Goal: Check status

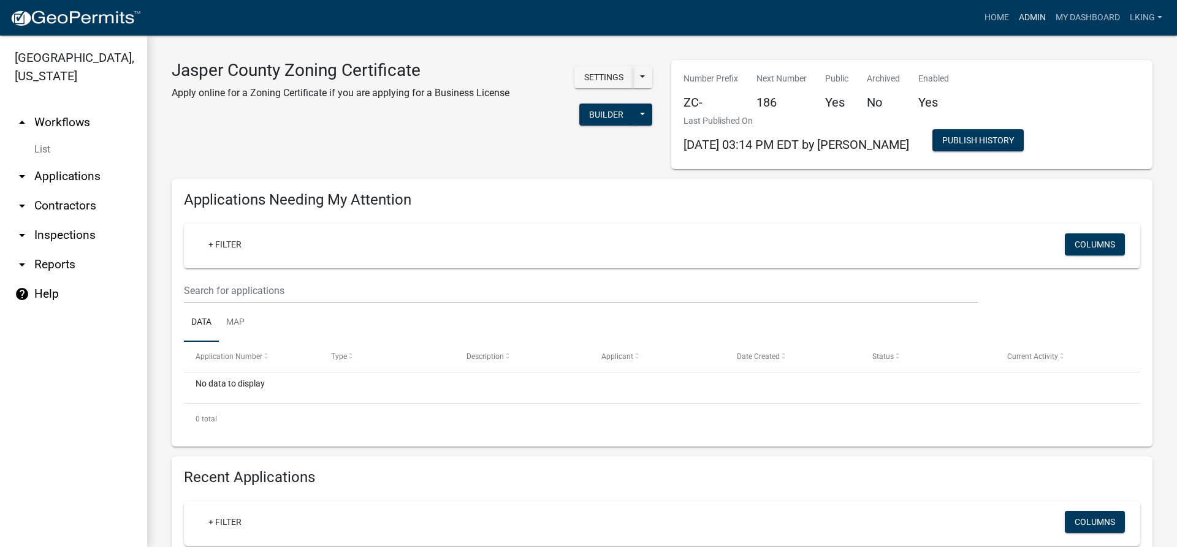
click at [1023, 17] on link "Admin" at bounding box center [1032, 17] width 37 height 23
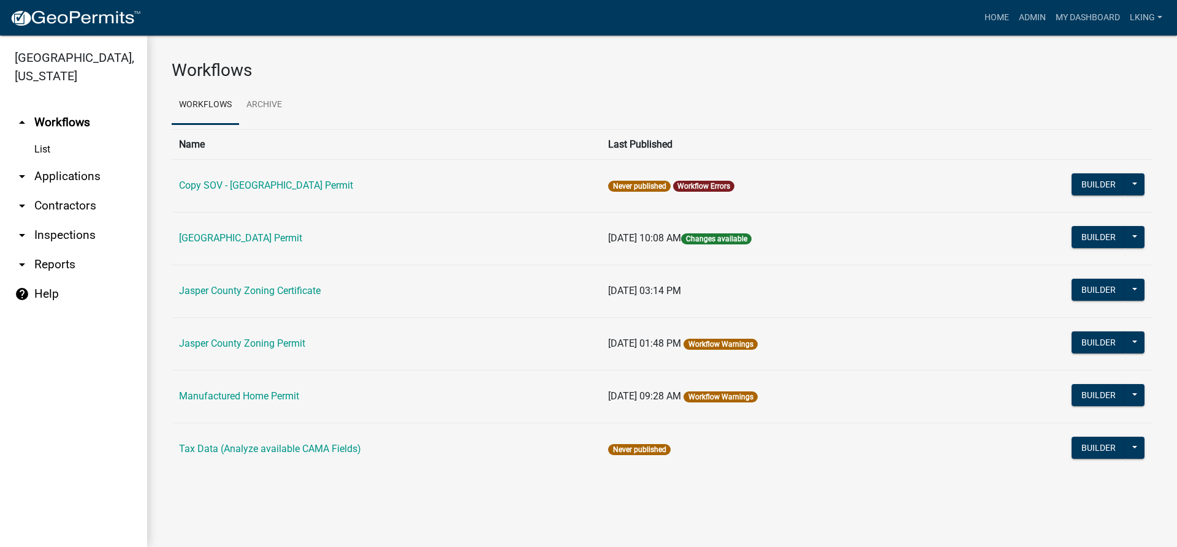
click at [263, 237] on link "[GEOGRAPHIC_DATA] Permit" at bounding box center [240, 238] width 123 height 12
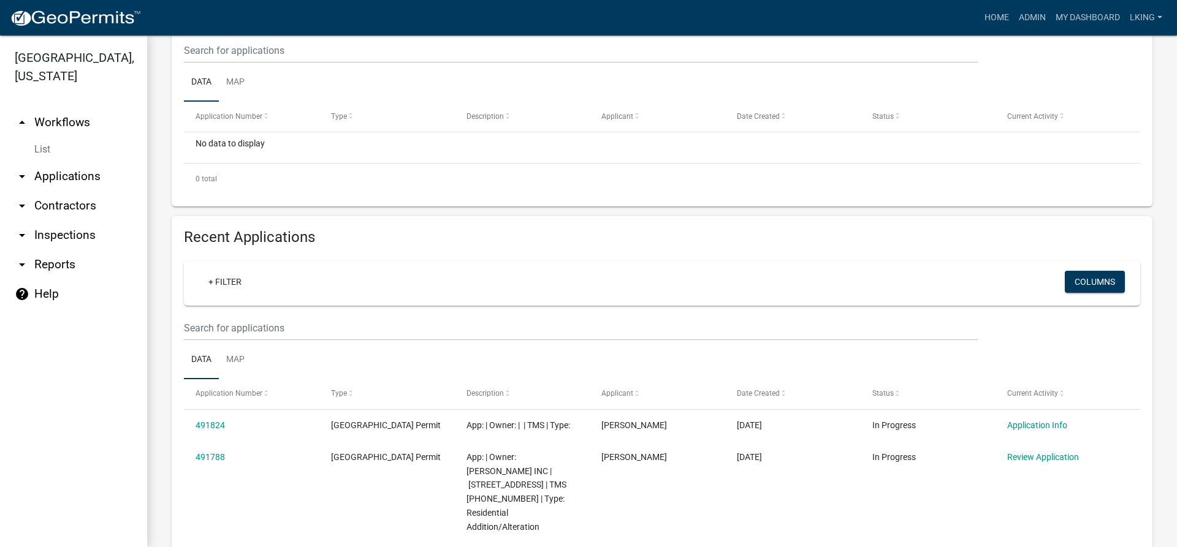
scroll to position [306, 0]
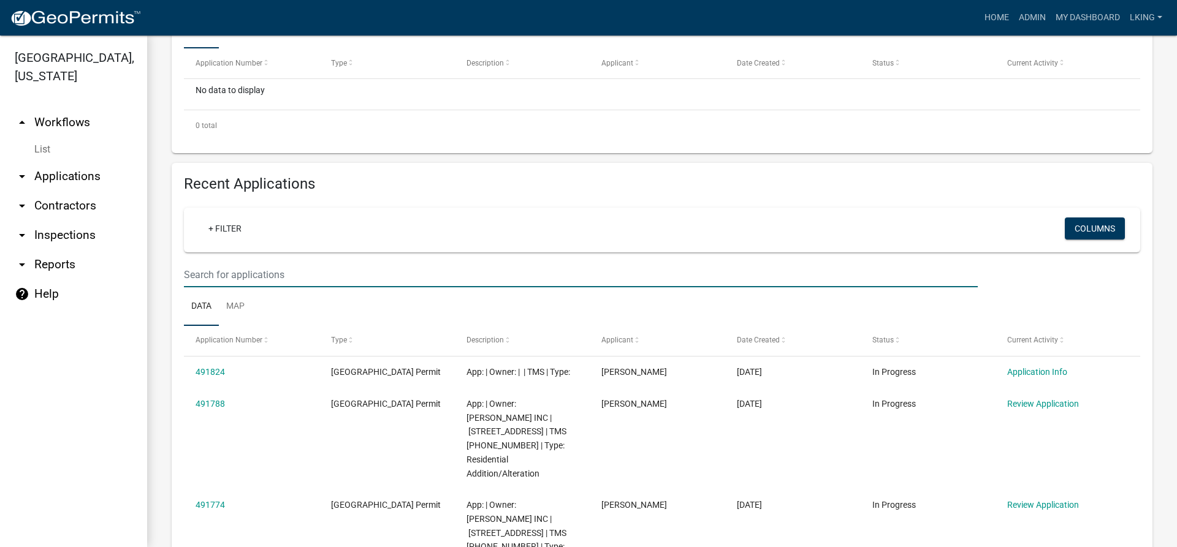
click at [223, 271] on input "text" at bounding box center [581, 274] width 794 height 25
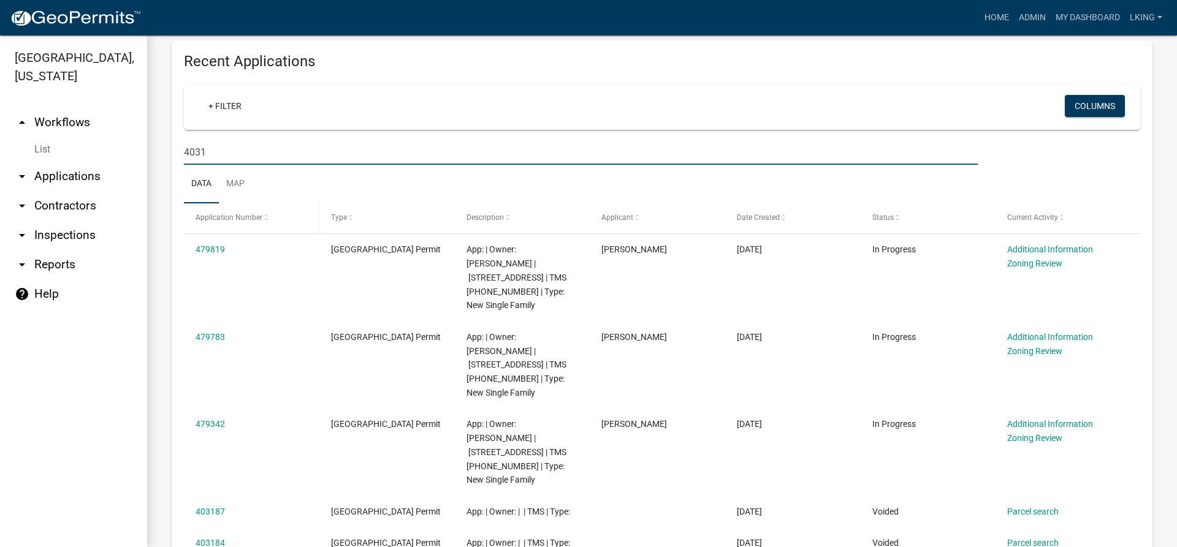
scroll to position [490, 0]
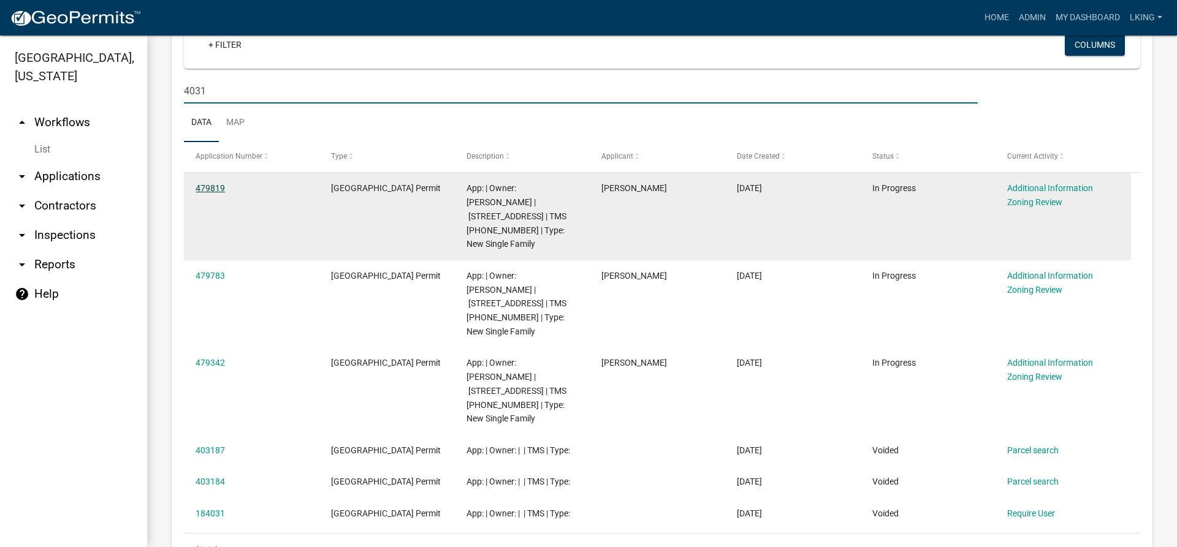
type input "4031"
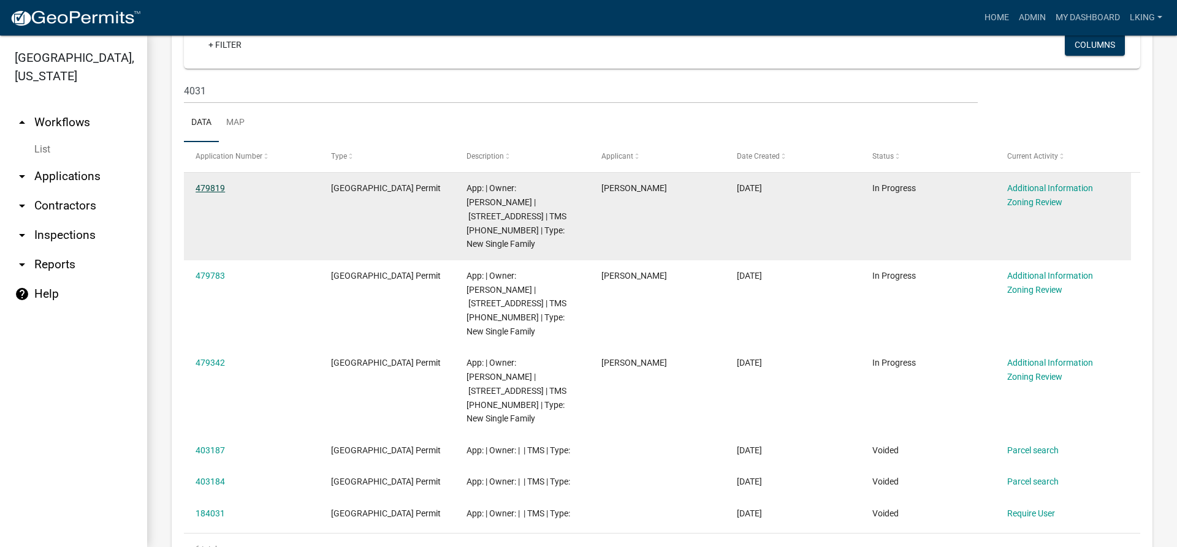
click at [215, 188] on link "479819" at bounding box center [210, 188] width 29 height 10
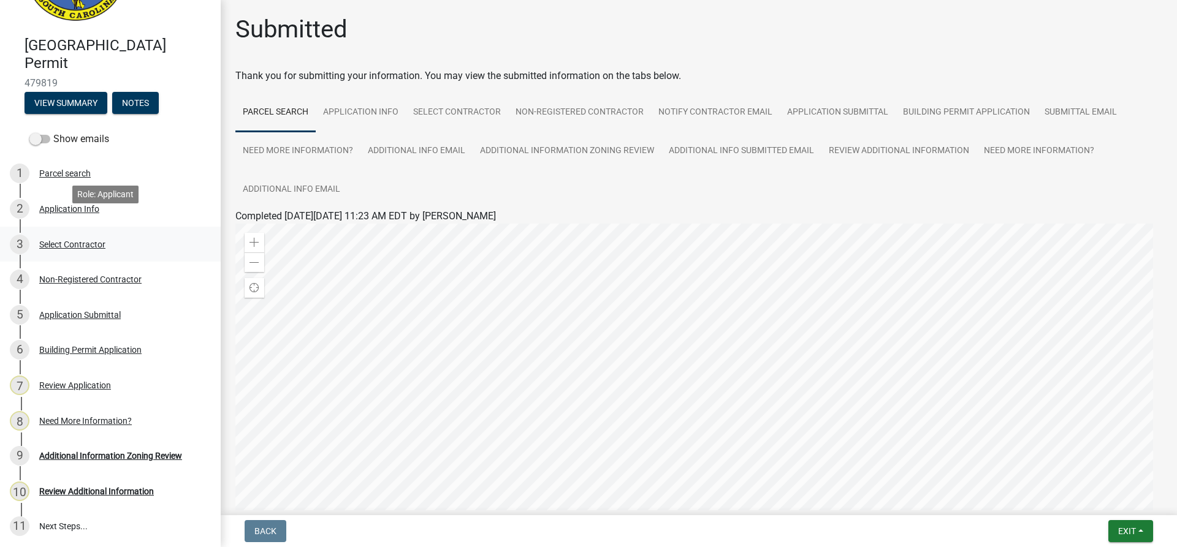
scroll to position [123, 0]
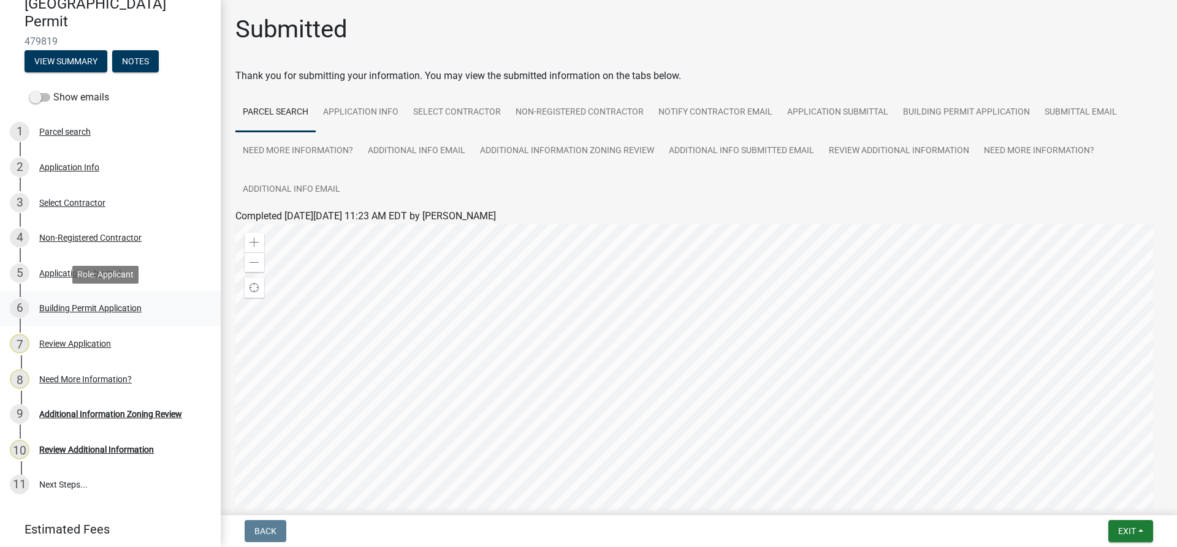
click at [106, 306] on div "Building Permit Application" at bounding box center [90, 308] width 102 height 9
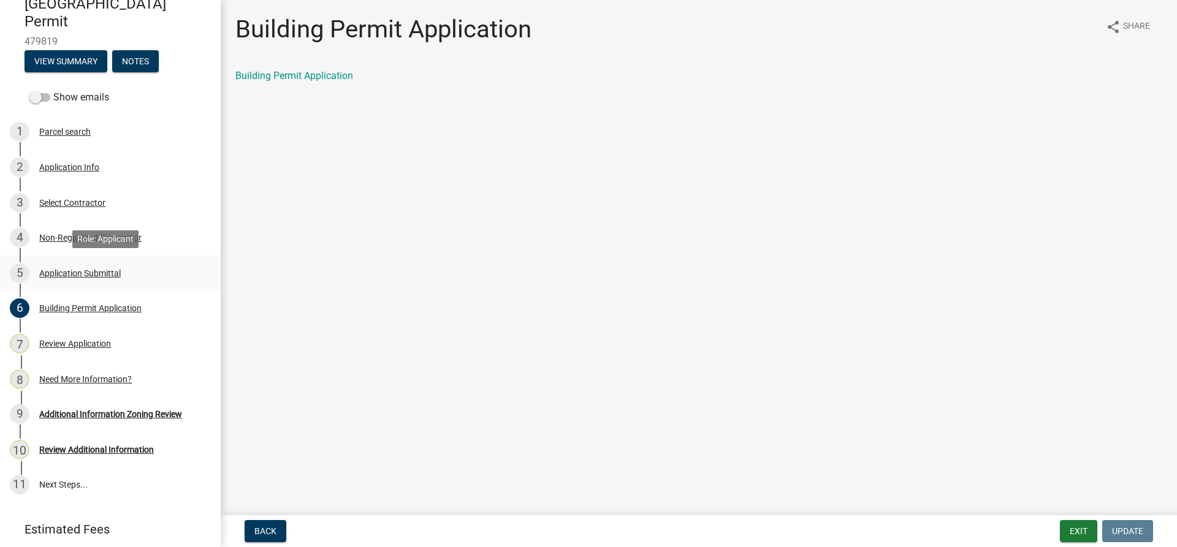
click at [76, 271] on div "Application Submittal" at bounding box center [80, 273] width 82 height 9
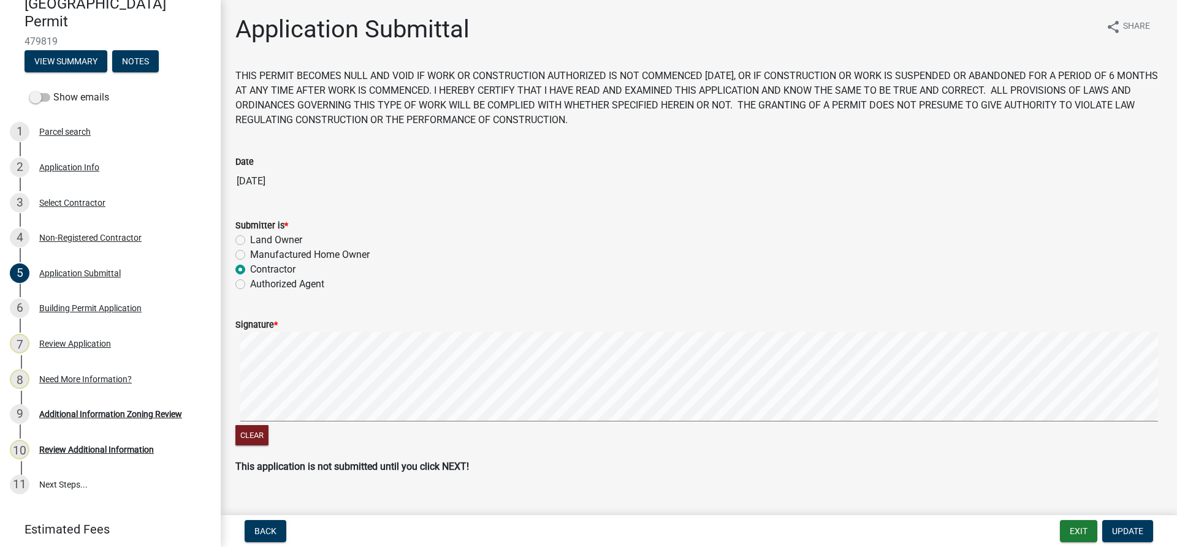
scroll to position [21, 0]
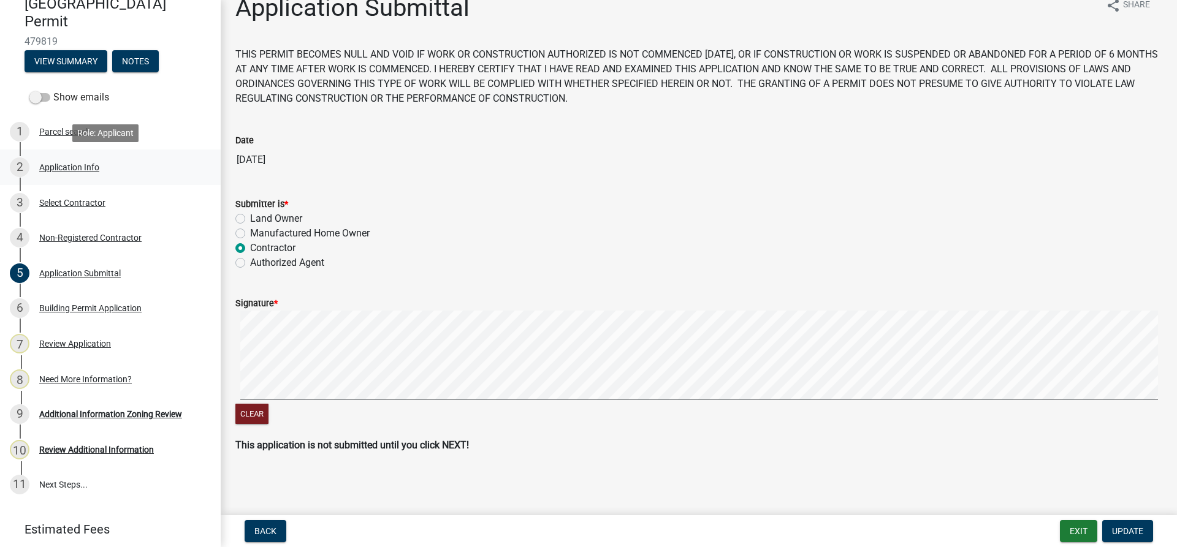
click at [84, 159] on div "2 Application Info" at bounding box center [105, 168] width 191 height 20
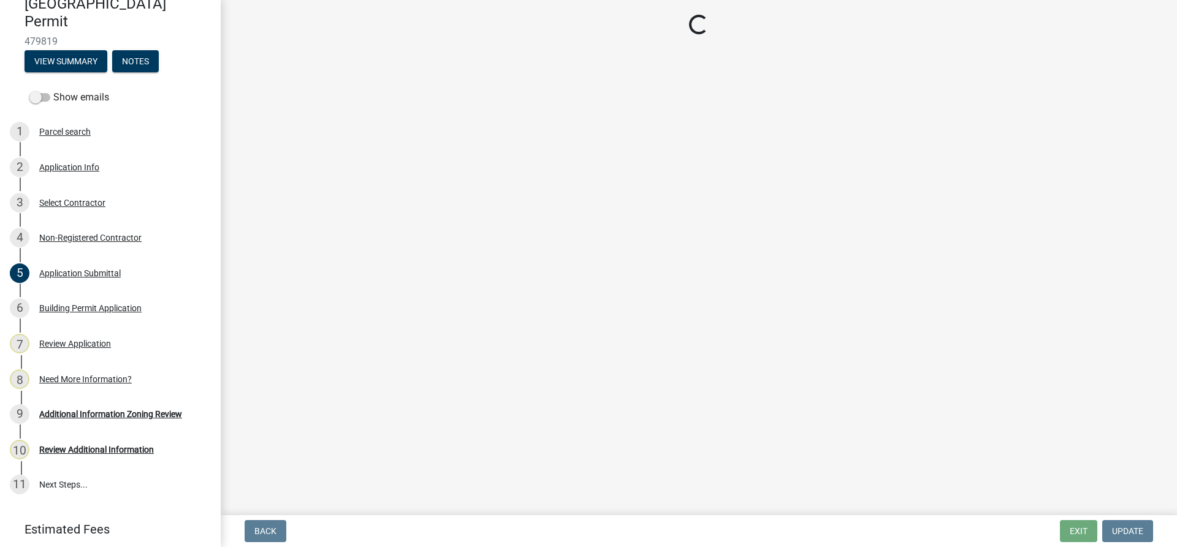
select select "42590599-3c97-479d-b3e9-fbeca9af4fb5"
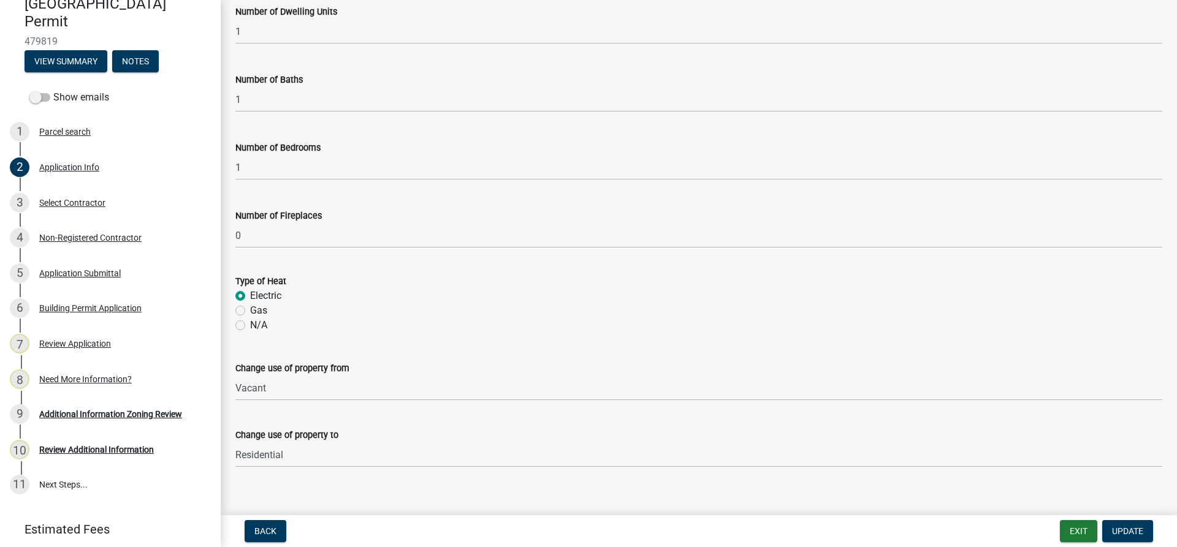
scroll to position [2679, 0]
